Goal: Information Seeking & Learning: Find specific fact

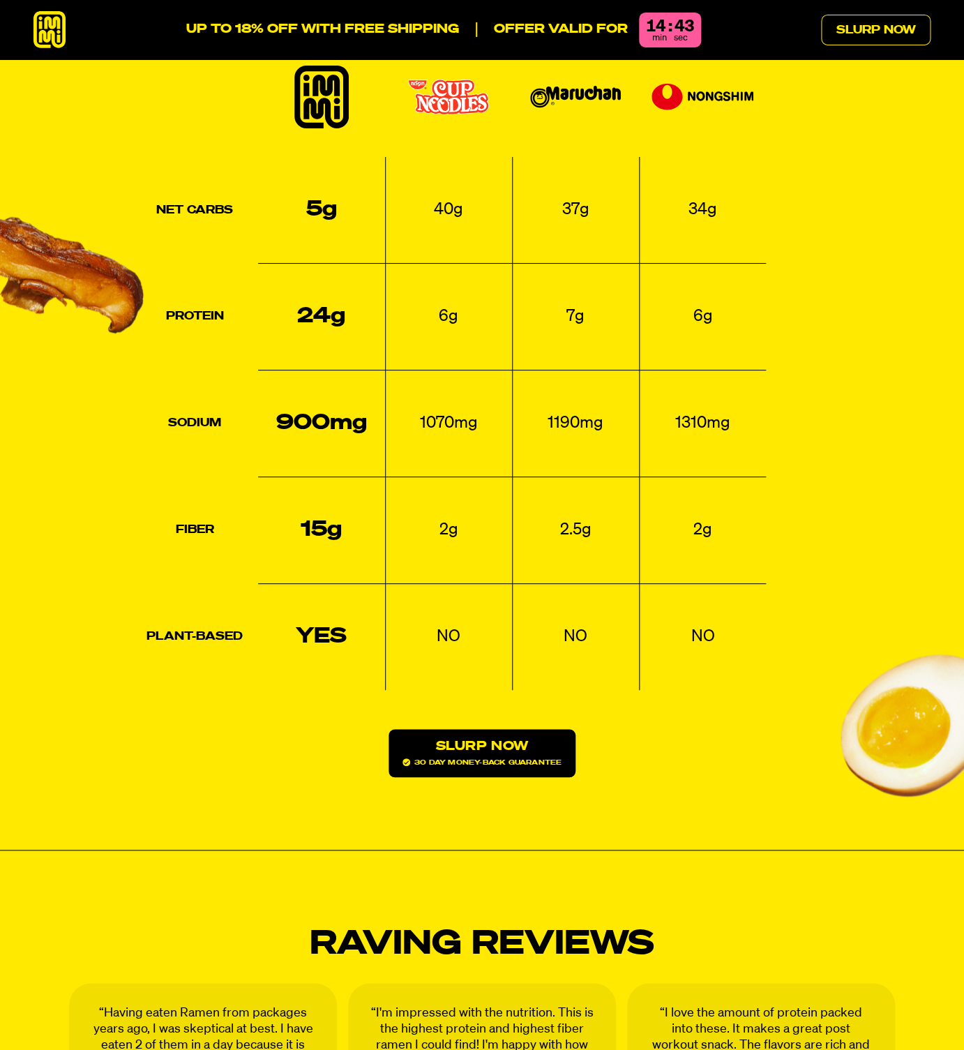
scroll to position [1846, 0]
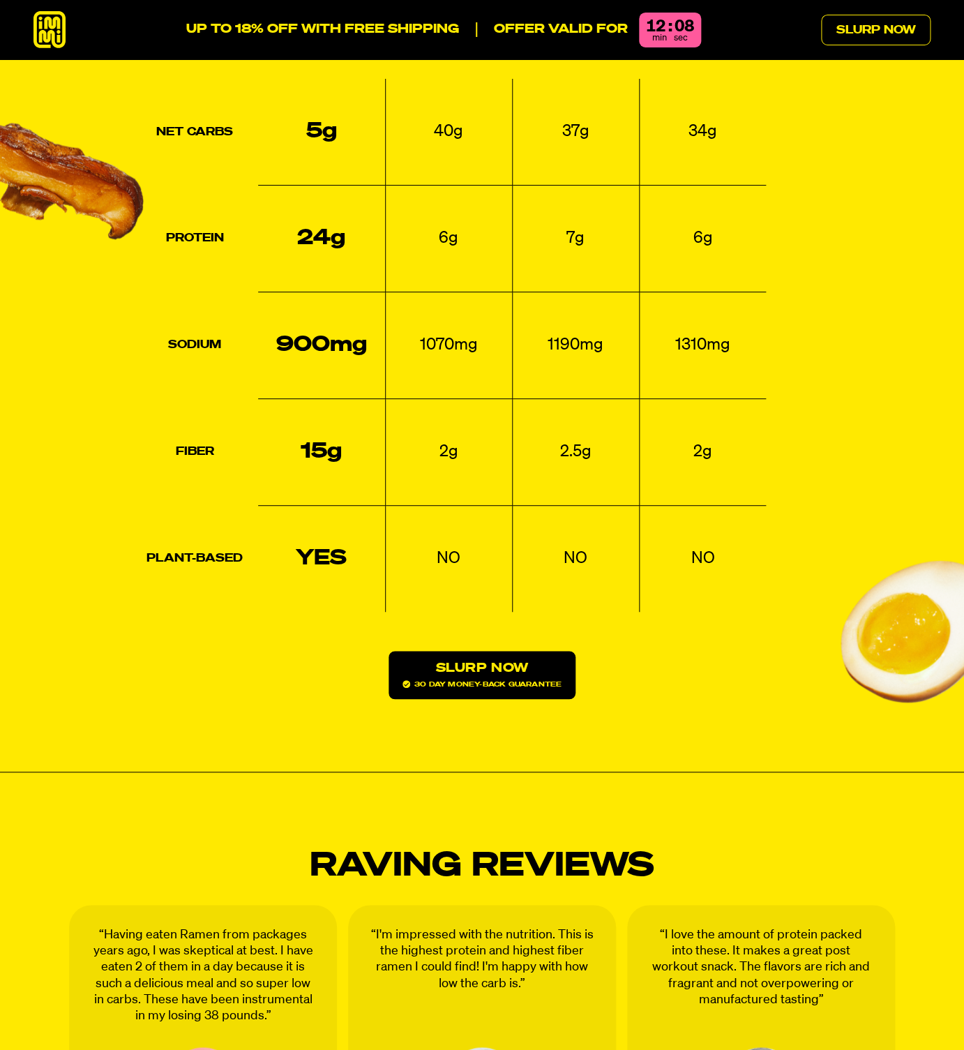
click at [602, 292] on td "1190mg" at bounding box center [575, 345] width 127 height 107
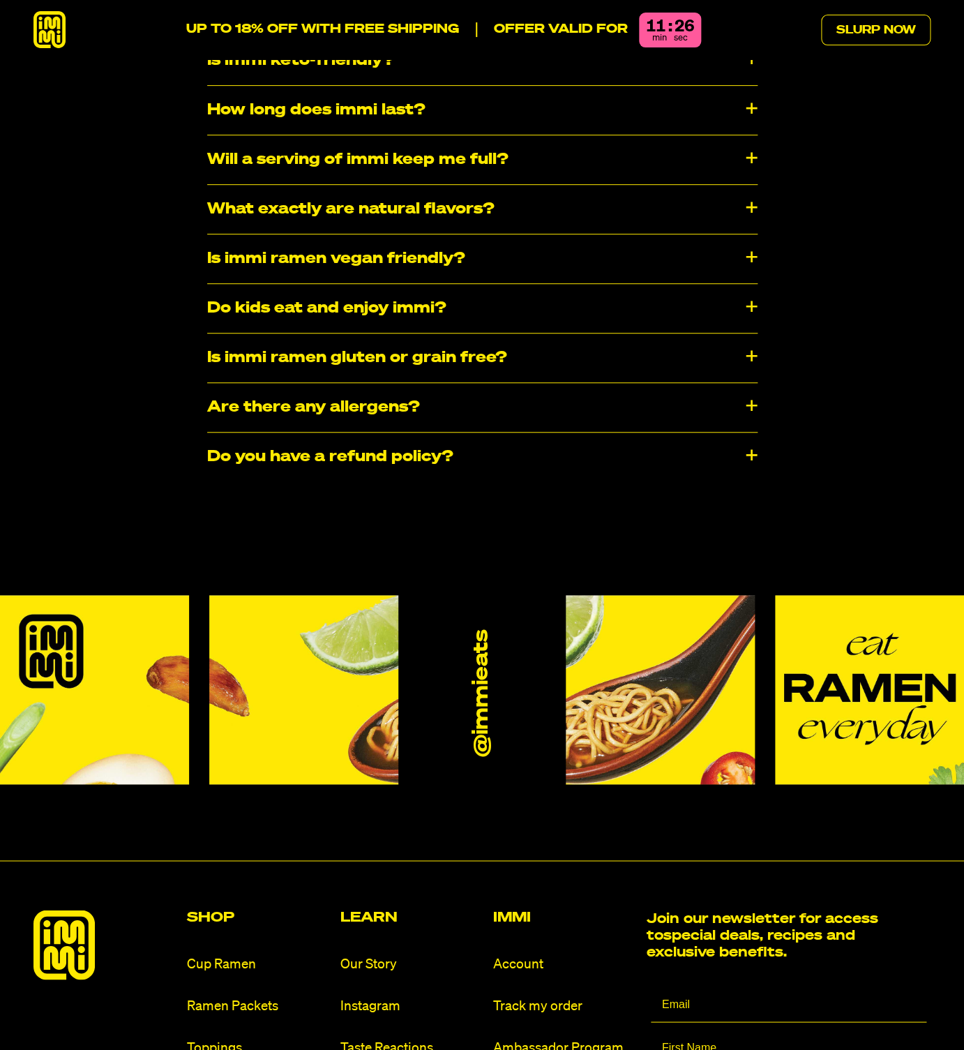
scroll to position [7849, 0]
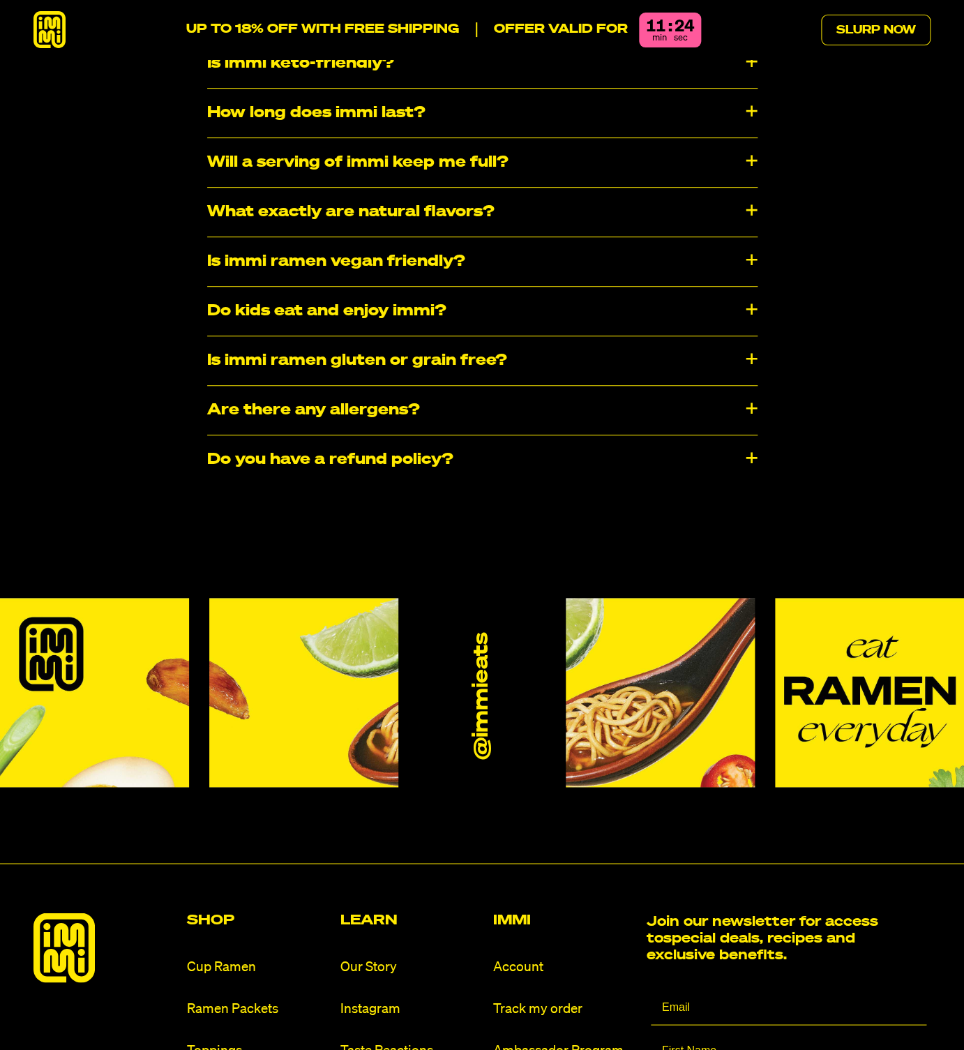
click at [587, 237] on div "Is immi ramen vegan friendly?" at bounding box center [482, 261] width 551 height 49
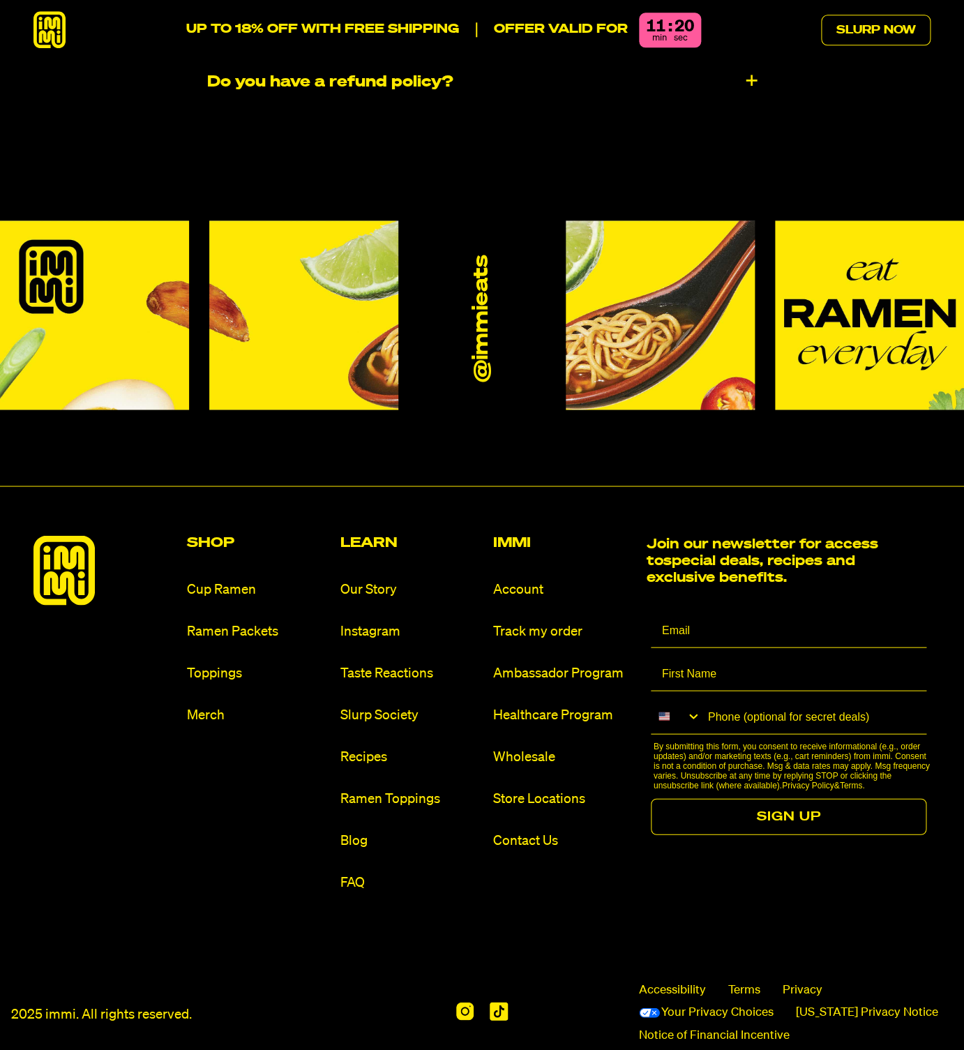
scroll to position [8274, 0]
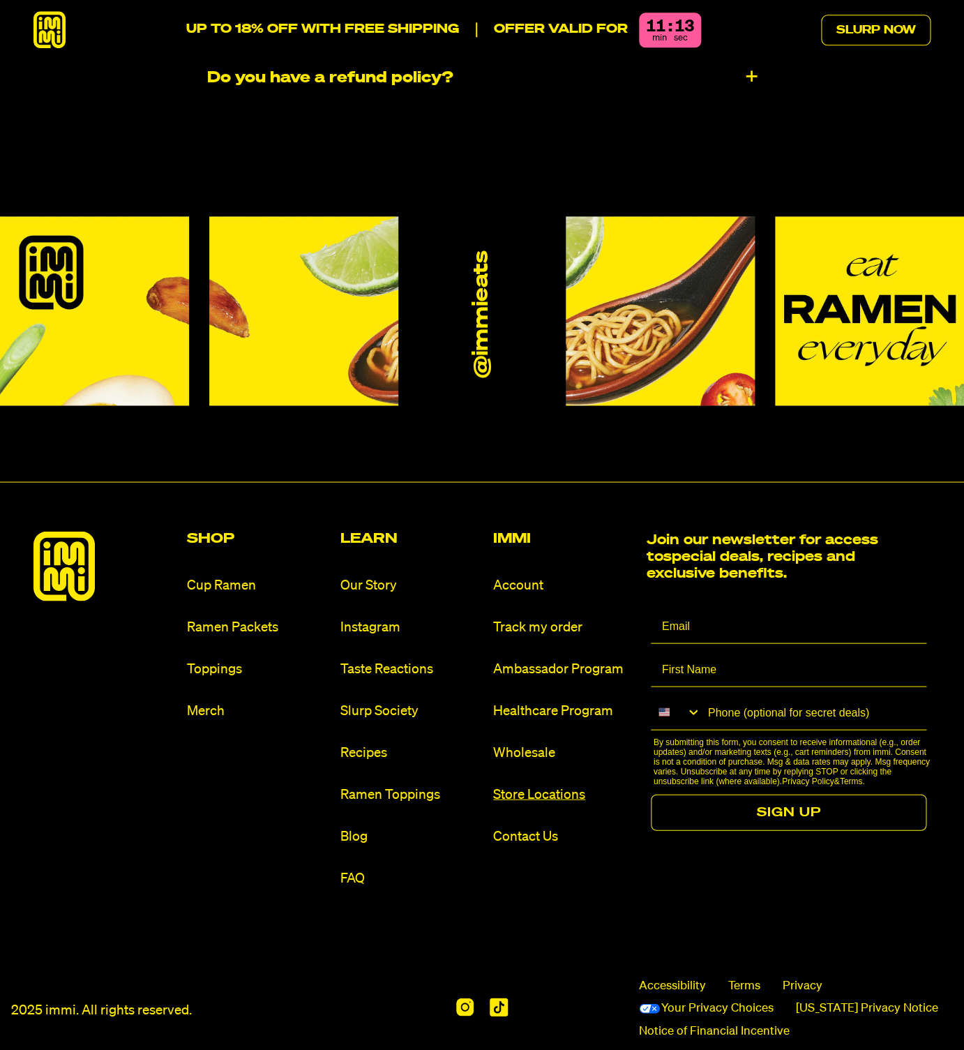
click at [560, 785] on link "Store Locations" at bounding box center [564, 794] width 142 height 19
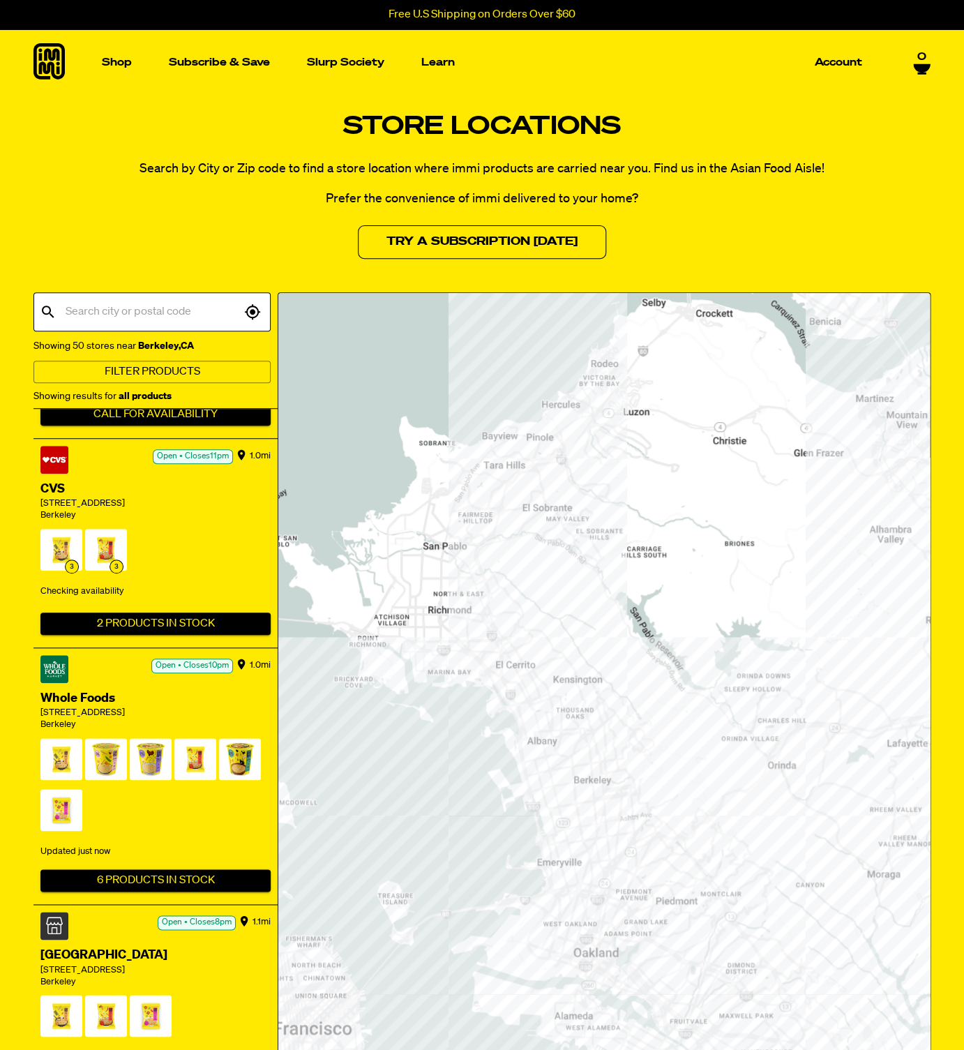
scroll to position [397, 0]
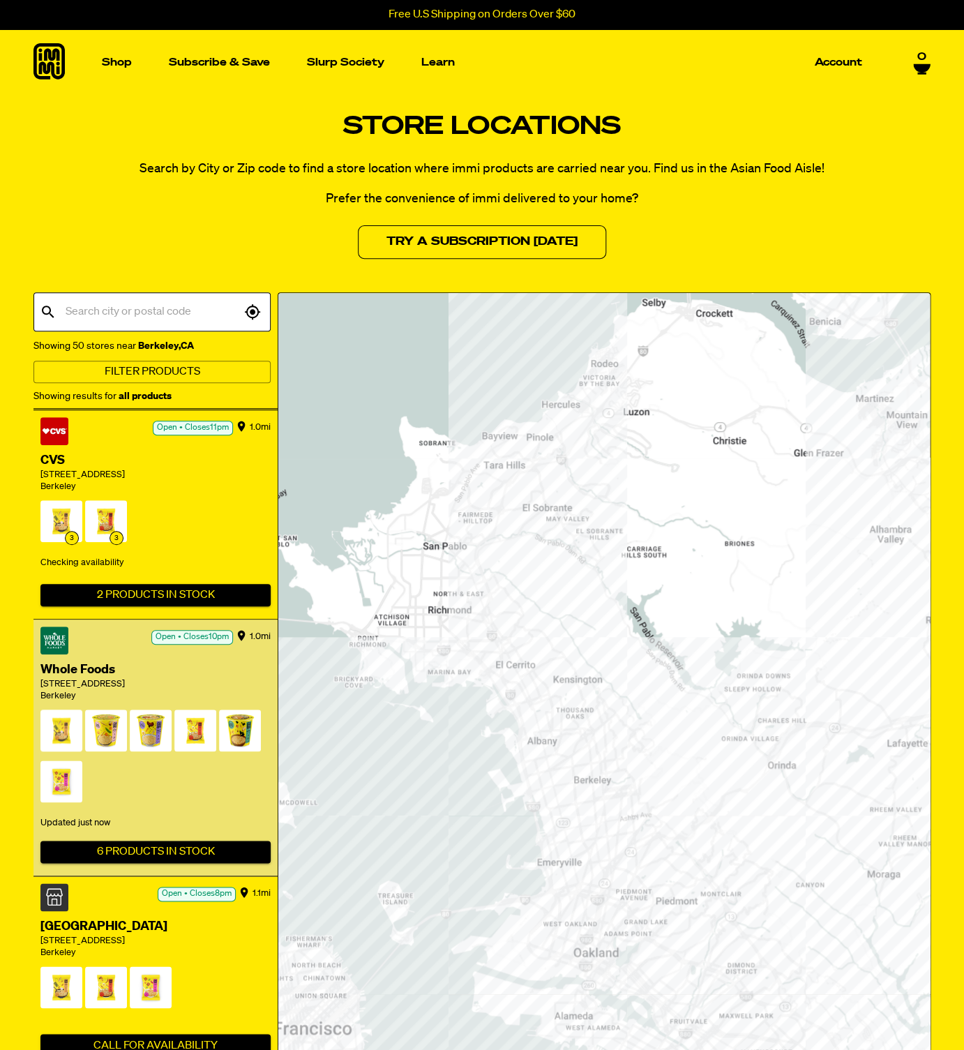
click at [66, 731] on span at bounding box center [61, 734] width 42 height 48
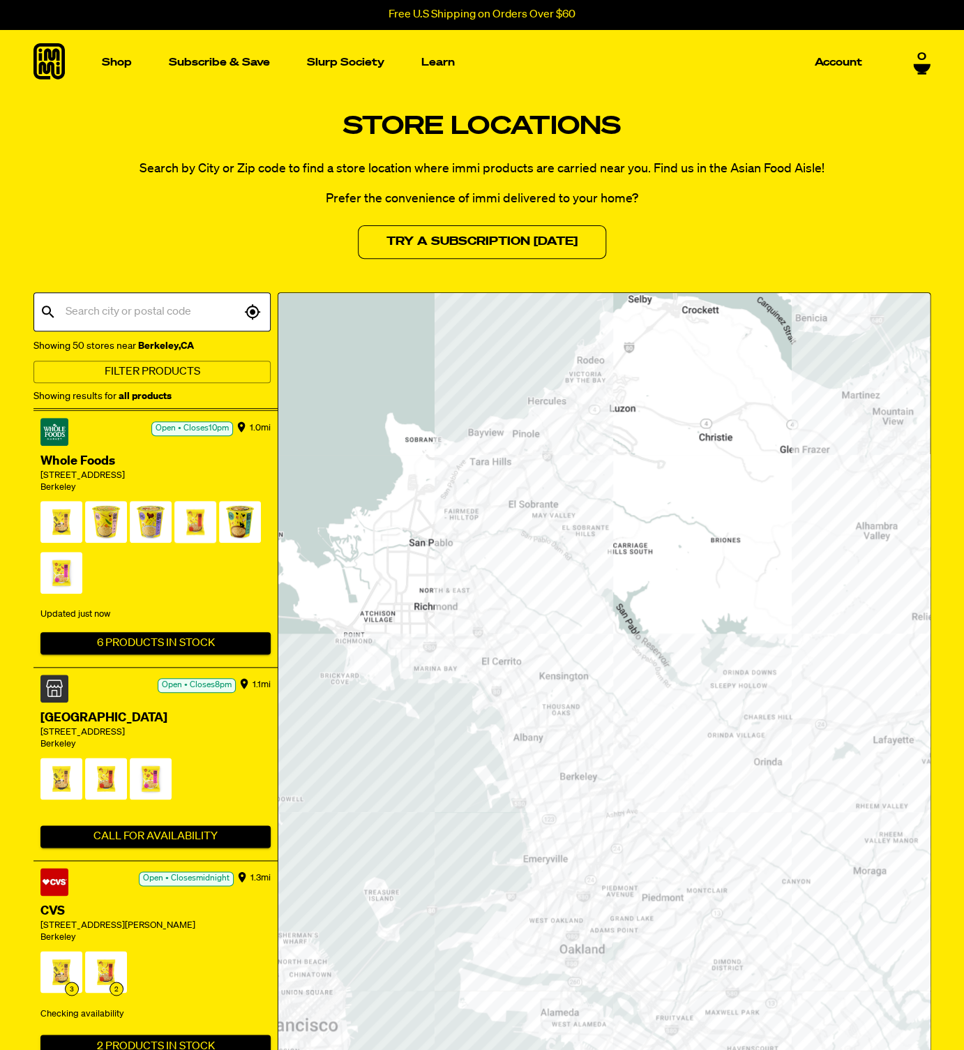
scroll to position [606, 0]
